Goal: Information Seeking & Learning: Check status

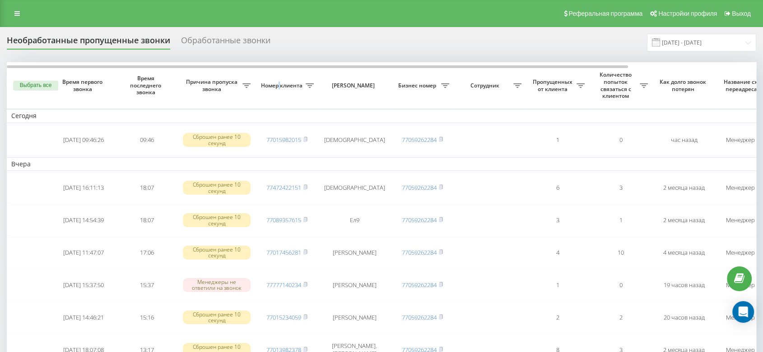
click at [278, 85] on span "Номер клиента" at bounding box center [282, 85] width 46 height 7
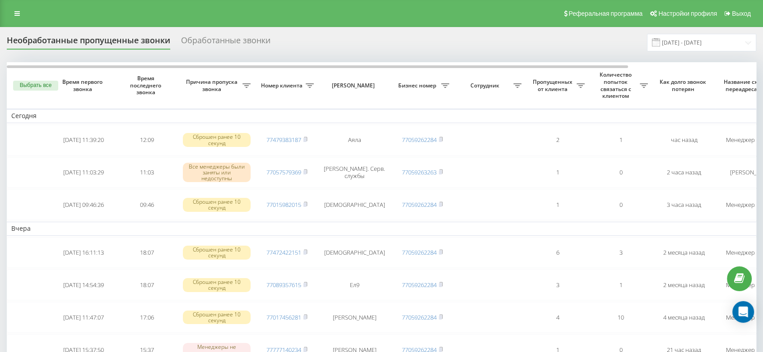
click at [32, 13] on div "Реферальная программа Настройки профиля Выход" at bounding box center [381, 13] width 763 height 27
click at [28, 11] on div "Реферальная программа Настройки профиля Выход" at bounding box center [381, 13] width 763 height 27
drag, startPoint x: 21, startPoint y: 12, endPoint x: 20, endPoint y: 17, distance: 5.5
click at [21, 12] on link at bounding box center [17, 13] width 16 height 13
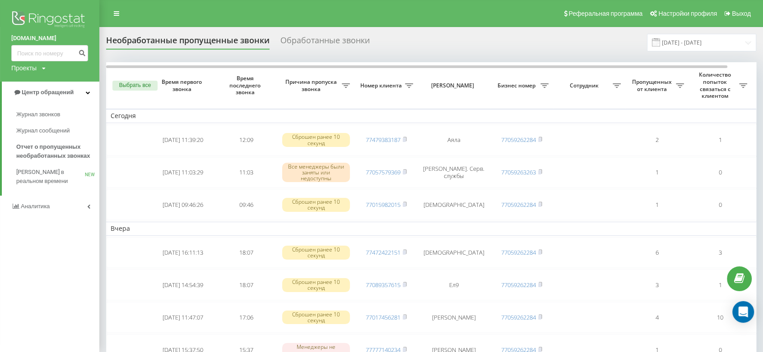
click at [58, 204] on link "Аналитика" at bounding box center [49, 207] width 99 height 22
click at [66, 140] on span "Сотрудники в реальном времени" at bounding box center [50, 141] width 69 height 18
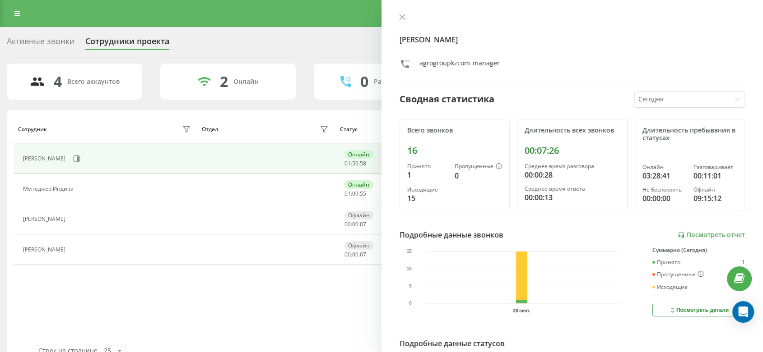
click at [403, 16] on icon at bounding box center [401, 16] width 5 height 5
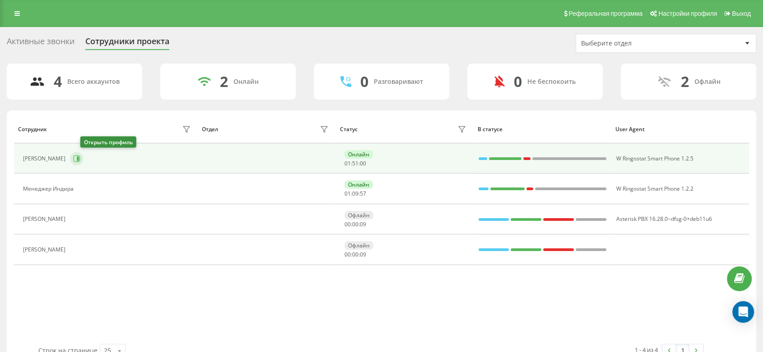
click at [83, 154] on button at bounding box center [77, 159] width 14 height 14
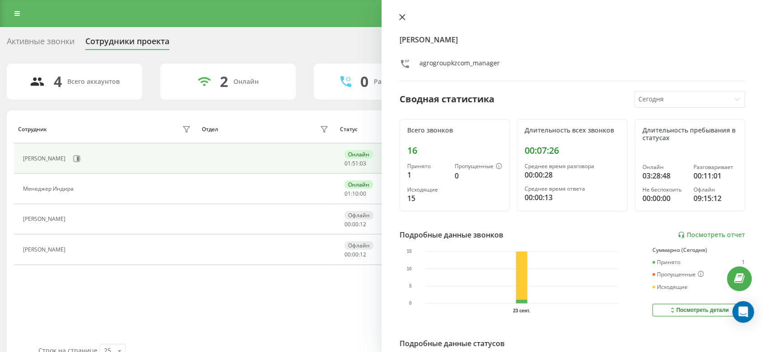
click at [400, 19] on icon at bounding box center [401, 16] width 5 height 5
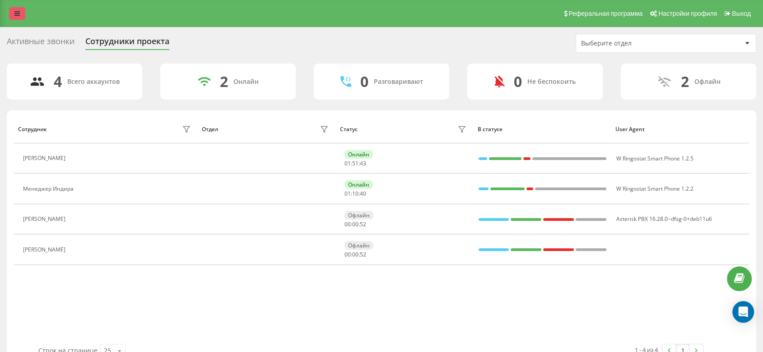
click at [14, 11] on link at bounding box center [17, 13] width 16 height 13
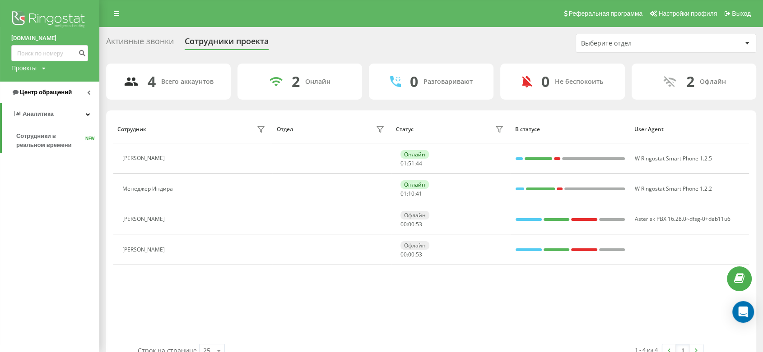
click at [57, 102] on link "Центр обращений" at bounding box center [49, 93] width 99 height 22
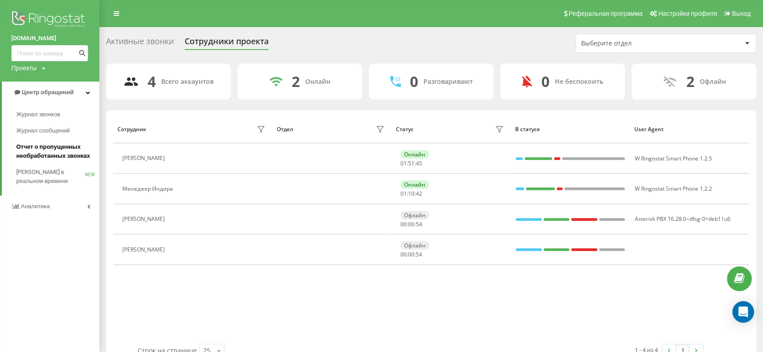
click at [63, 151] on span "Отчет о пропущенных необработанных звонках" at bounding box center [55, 152] width 79 height 18
